Goal: Transaction & Acquisition: Purchase product/service

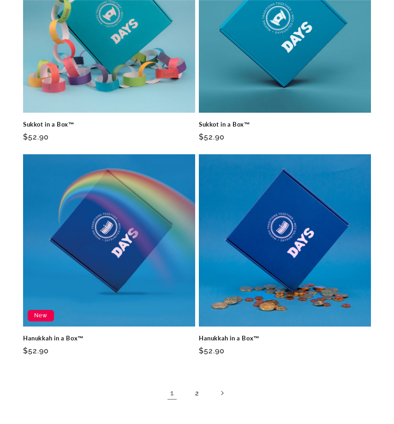
scroll to position [1542, 0]
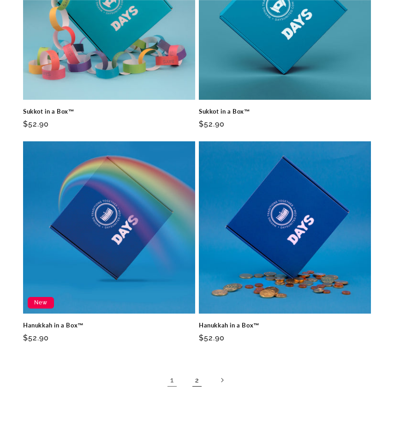
click at [193, 370] on link "2" at bounding box center [197, 380] width 20 height 20
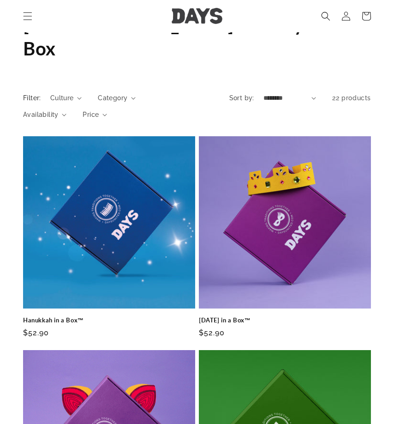
scroll to position [369, 0]
